Goal: Task Accomplishment & Management: Manage account settings

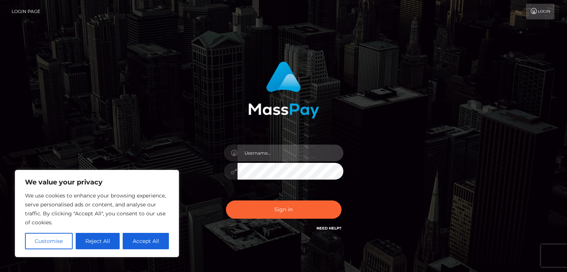
click at [266, 153] on input "text" at bounding box center [290, 153] width 106 height 17
type input "[DOMAIN_NAME][EMAIL_ADDRESS][DOMAIN_NAME]"
click at [226, 200] on button "Sign in" at bounding box center [284, 209] width 116 height 18
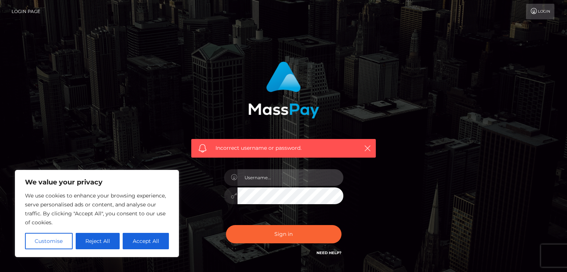
click at [239, 173] on input "text" at bounding box center [290, 177] width 106 height 17
type input "[DOMAIN_NAME][EMAIL_ADDRESS][DOMAIN_NAME]"
click at [226, 225] on button "Sign in" at bounding box center [284, 234] width 116 height 18
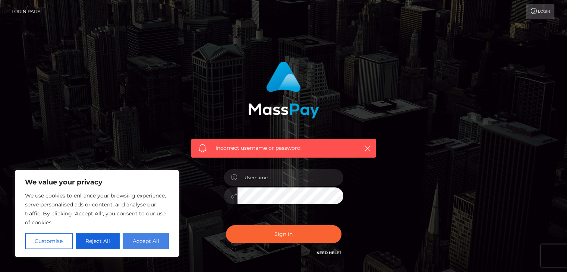
click at [155, 243] on button "Accept All" at bounding box center [146, 241] width 46 height 16
checkbox input "true"
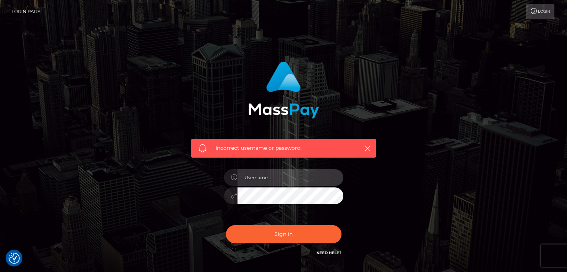
click at [259, 179] on input "text" at bounding box center [290, 177] width 106 height 17
type input "ale.quaini@hotmail.it"
click at [290, 222] on div "Sign in Need Help?" at bounding box center [283, 237] width 130 height 33
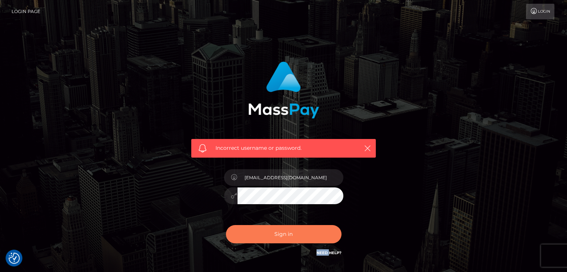
click at [296, 234] on button "Sign in" at bounding box center [284, 234] width 116 height 18
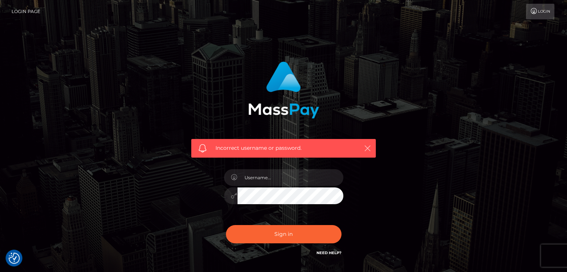
click at [368, 145] on icon "button" at bounding box center [367, 148] width 7 height 7
click at [544, 8] on link "Login" at bounding box center [540, 12] width 28 height 16
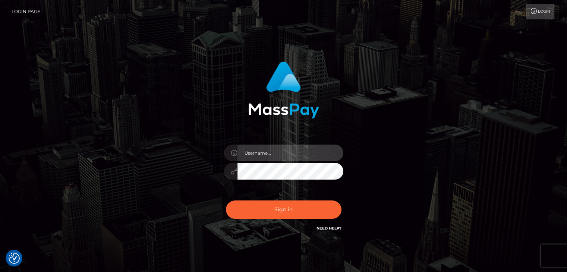
click at [310, 147] on input "text" at bounding box center [290, 153] width 106 height 17
type input "aalexia.iq@gmail.com"
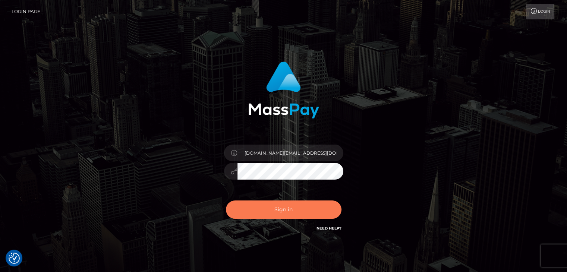
click at [276, 217] on button "Sign in" at bounding box center [284, 209] width 116 height 18
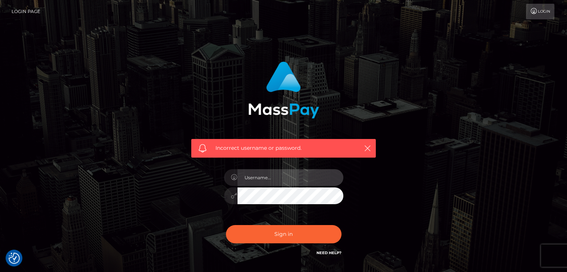
click at [266, 177] on input "text" at bounding box center [290, 177] width 106 height 17
type input "ale.quaini@hotmail.it"
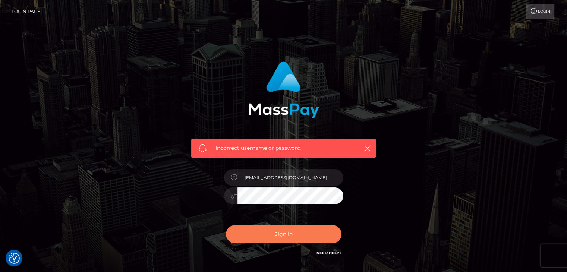
click at [273, 230] on button "Sign in" at bounding box center [284, 234] width 116 height 18
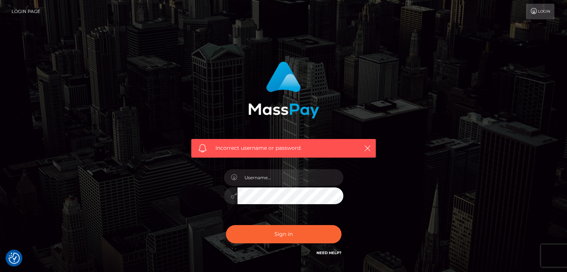
click at [337, 255] on h6 "Need Help?" at bounding box center [328, 252] width 25 height 6
click at [335, 253] on link "Need Help?" at bounding box center [328, 252] width 25 height 5
click at [326, 250] on link "Need Help?" at bounding box center [328, 252] width 25 height 5
click at [240, 57] on div "Incorrect username or password." at bounding box center [284, 107] width 196 height 102
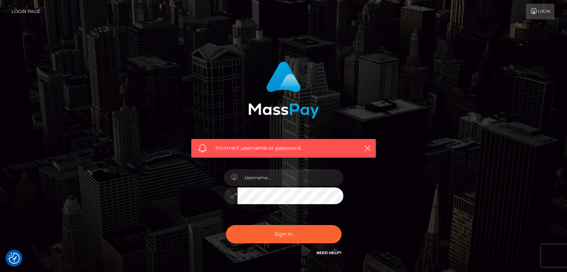
click at [22, 10] on link "Login Page" at bounding box center [26, 12] width 29 height 16
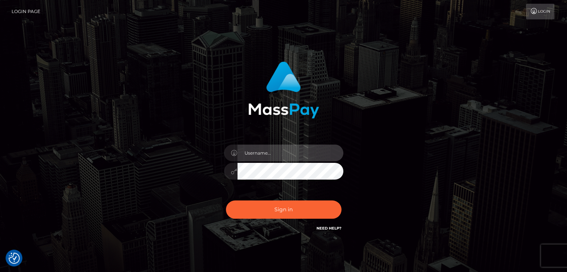
click at [255, 155] on input "text" at bounding box center [290, 153] width 106 height 17
type input "aalexia.iq@gmail.com"
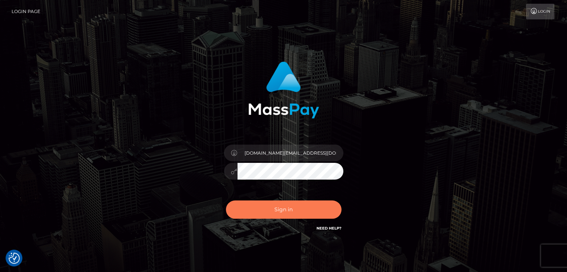
click at [284, 208] on button "Sign in" at bounding box center [284, 209] width 116 height 18
